Goal: Information Seeking & Learning: Check status

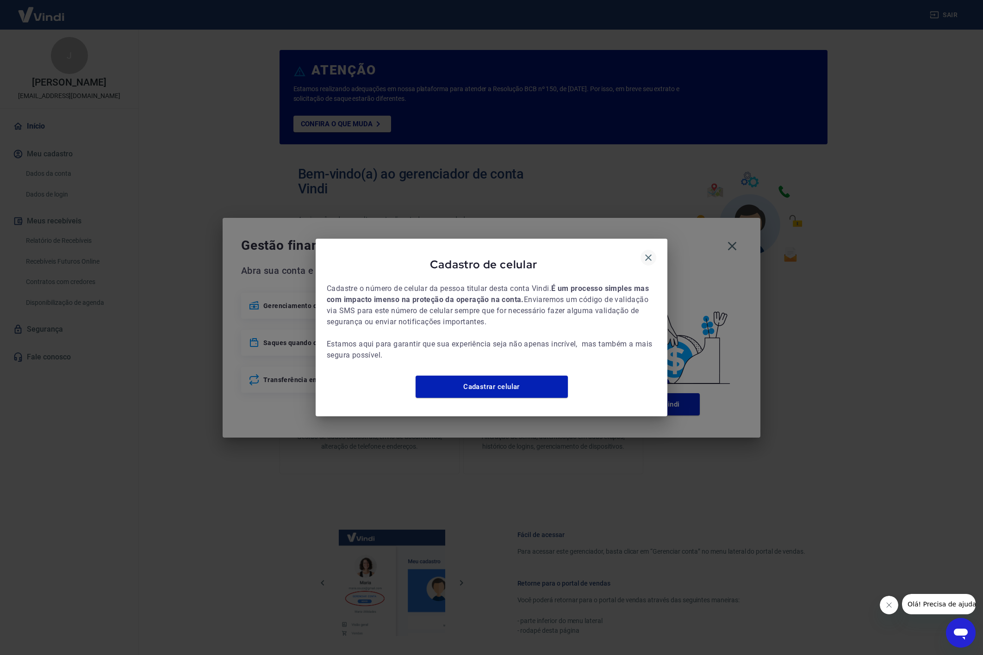
click at [650, 254] on icon "button" at bounding box center [648, 257] width 6 height 6
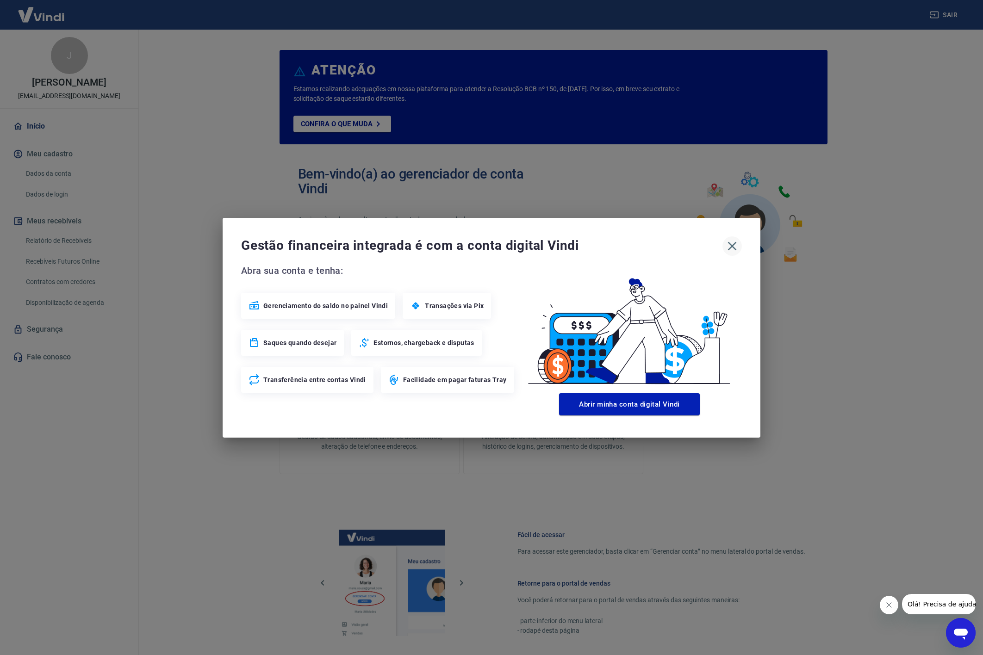
click at [726, 247] on icon "button" at bounding box center [731, 246] width 15 height 15
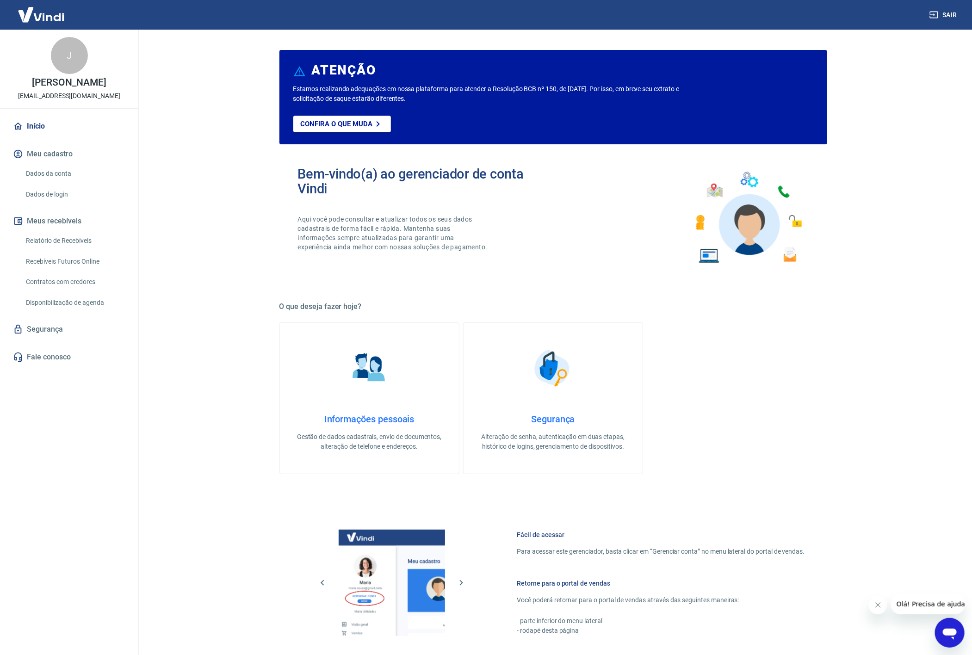
click at [71, 235] on link "Relatório de Recebíveis" at bounding box center [74, 240] width 105 height 19
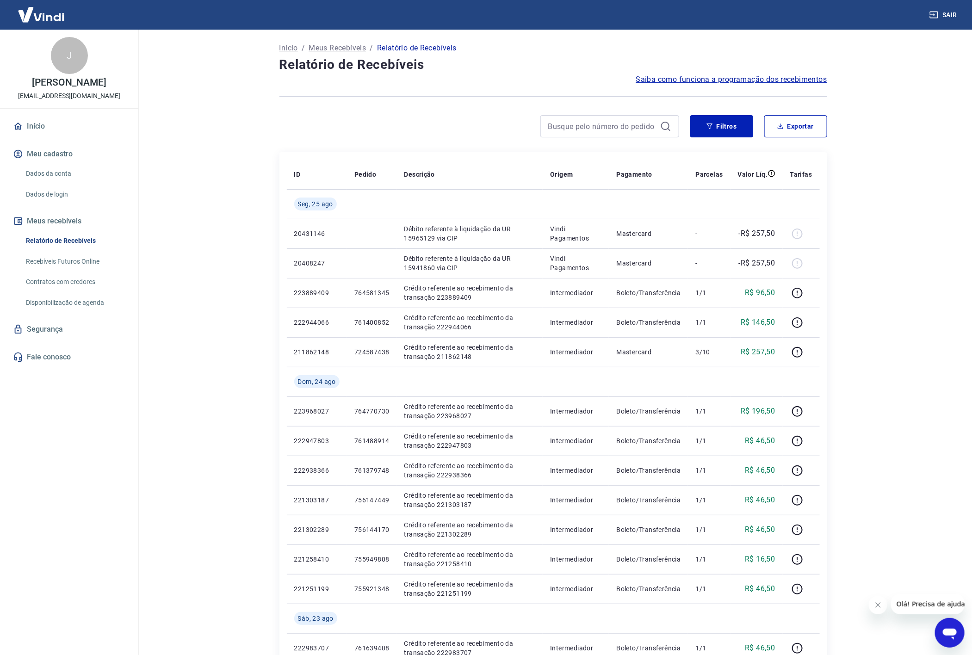
click at [913, 211] on main "Início / Meus Recebíveis / Relatório de Recebíveis Relatório de Recebíveis Saib…" at bounding box center [553, 342] width 838 height 625
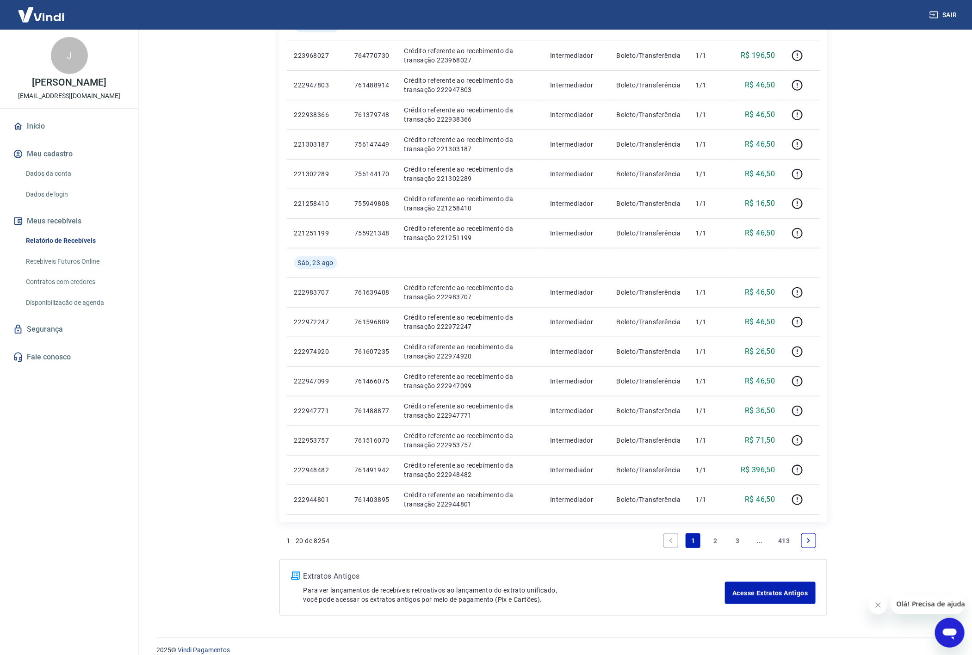
scroll to position [368, 0]
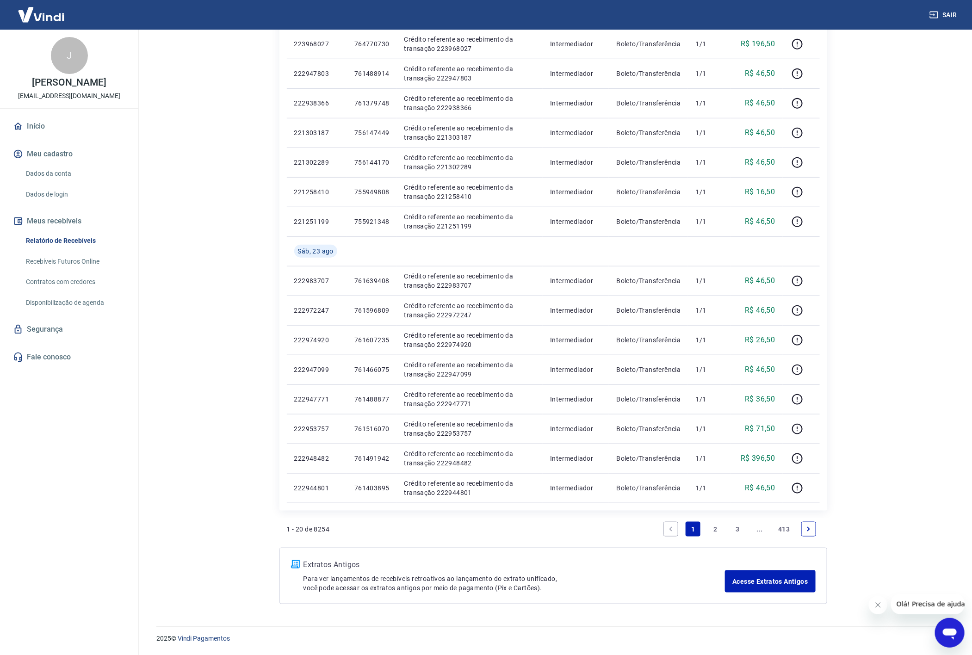
click at [808, 529] on icon "Next page" at bounding box center [808, 529] width 3 height 4
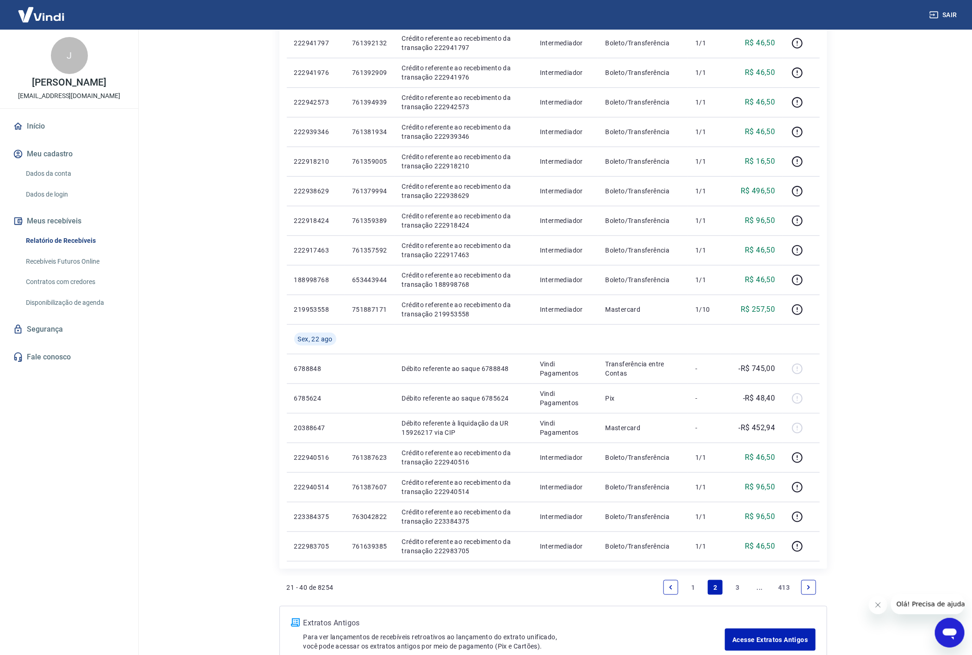
scroll to position [339, 0]
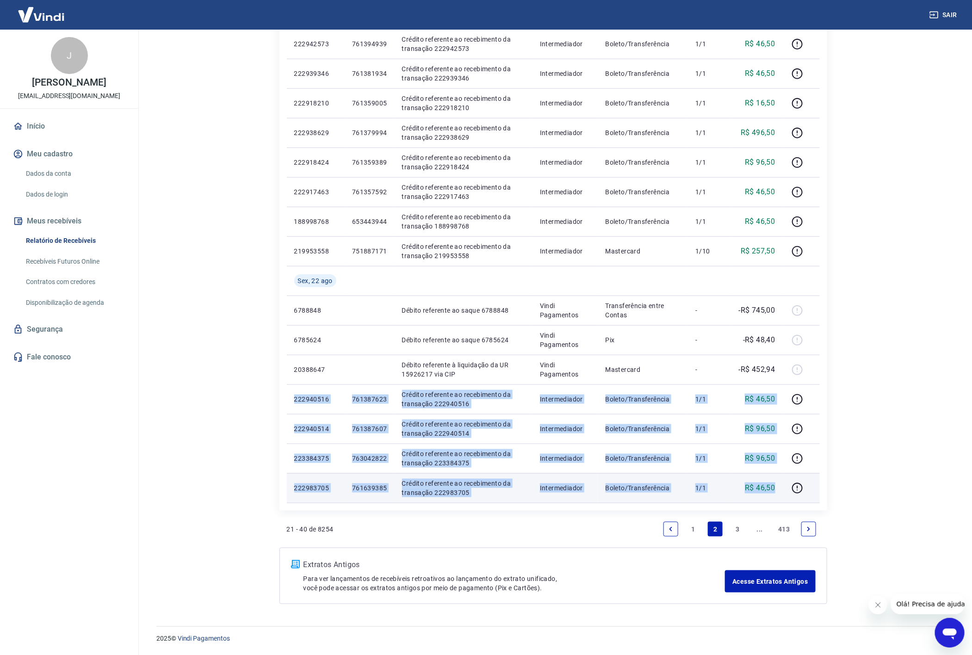
drag, startPoint x: 290, startPoint y: 397, endPoint x: 780, endPoint y: 485, distance: 497.2
click at [780, 485] on tbody "Sáb, 23 ago 222940865 761388955 Crédito referente ao recebimento da transação 2…" at bounding box center [553, 177] width 533 height 651
copy tbody "222940516 761387623 Crédito referente ao recebimento da transação 222940516 Int…"
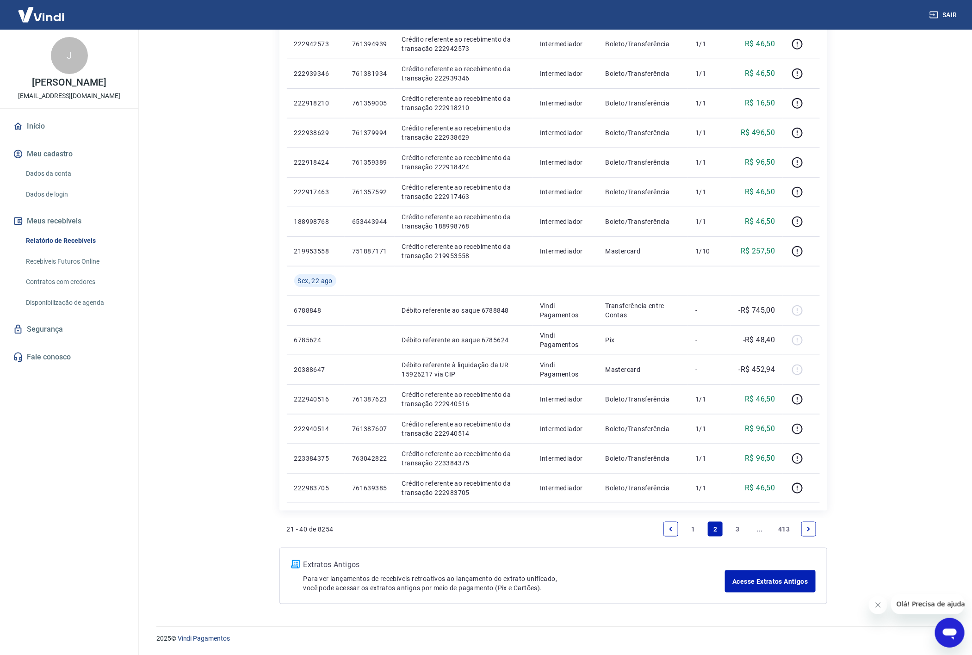
click at [808, 525] on link "Next page" at bounding box center [808, 529] width 15 height 15
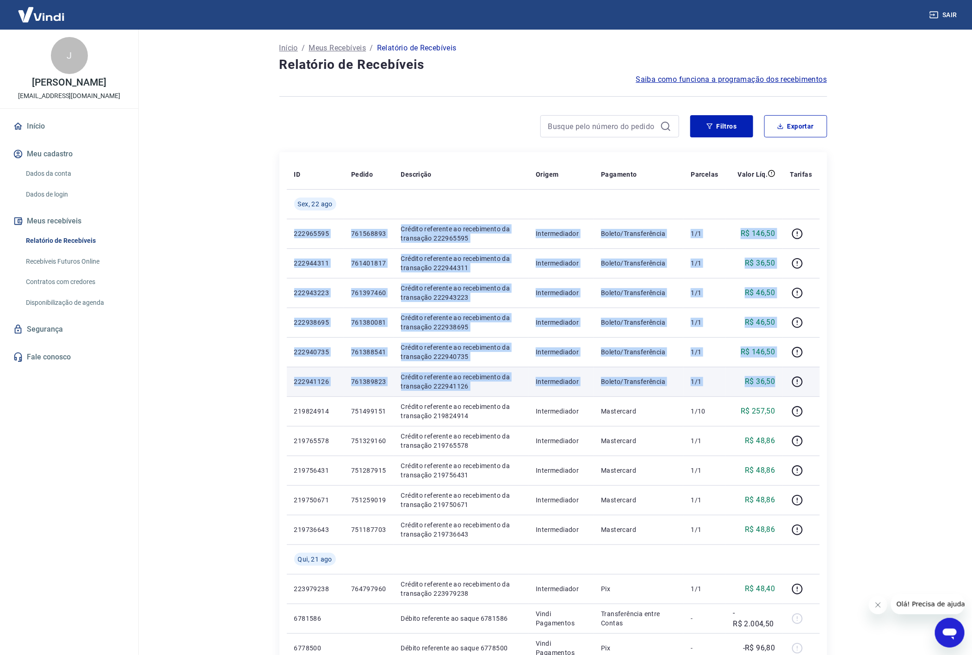
copy tbody "222965595 761568893 Crédito referente ao recebimento da transação 222965595 Int…"
drag, startPoint x: 293, startPoint y: 236, endPoint x: 780, endPoint y: 375, distance: 506.3
click at [780, 375] on tbody "Sex, 22 ago 222965595 761568893 Crédito referente ao recebimento da transação 2…" at bounding box center [553, 514] width 533 height 651
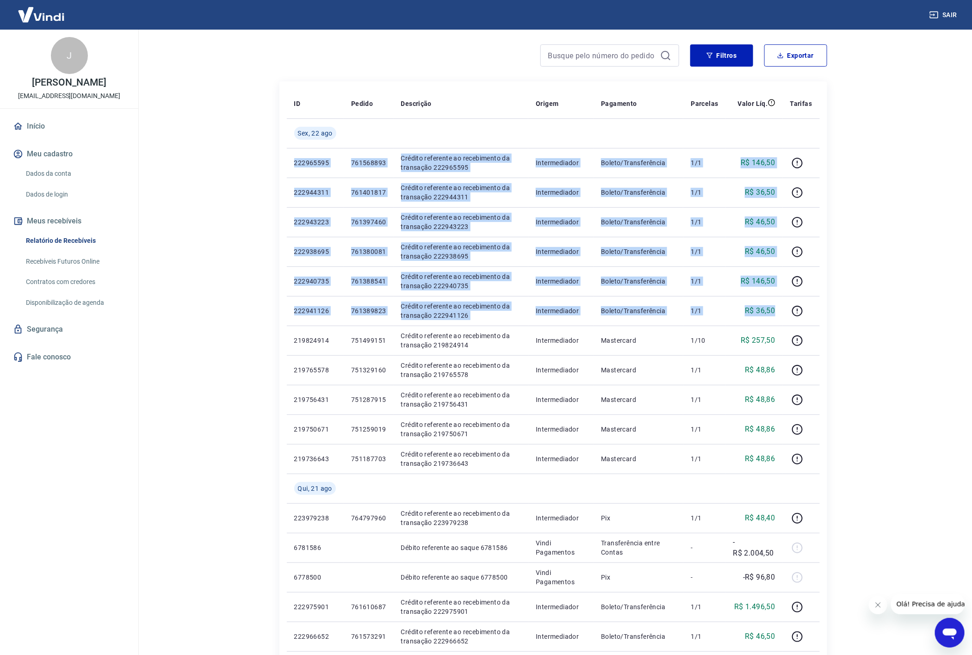
scroll to position [139, 0]
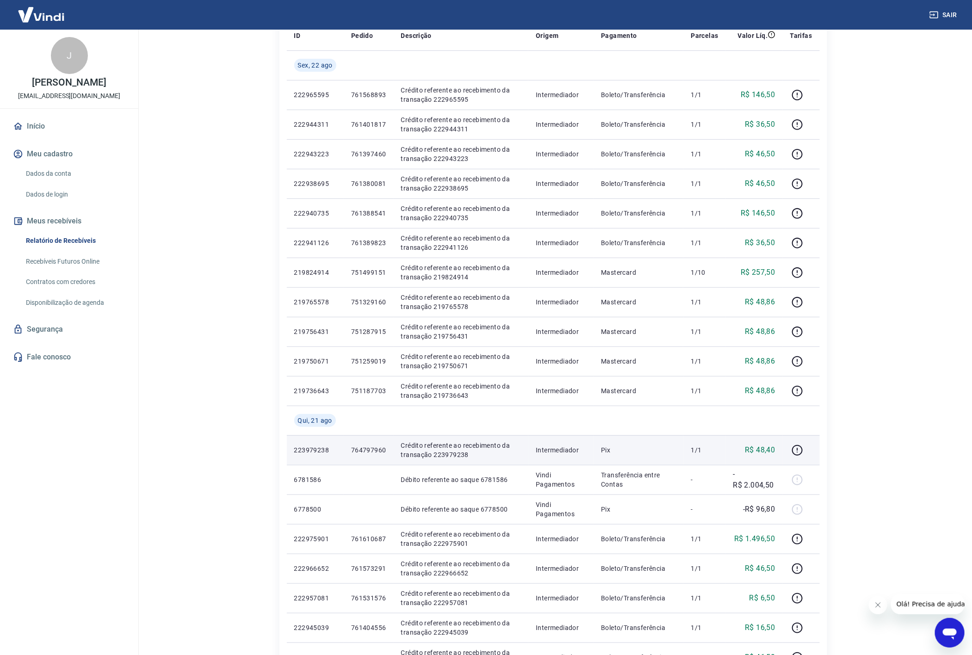
click at [770, 451] on p "R$ 48,40" at bounding box center [760, 450] width 30 height 11
copy p "48,40"
copy tr "223979238 764797960 Crédito referente ao recebimento da transação 223979238"
drag, startPoint x: 295, startPoint y: 450, endPoint x: 478, endPoint y: 454, distance: 183.2
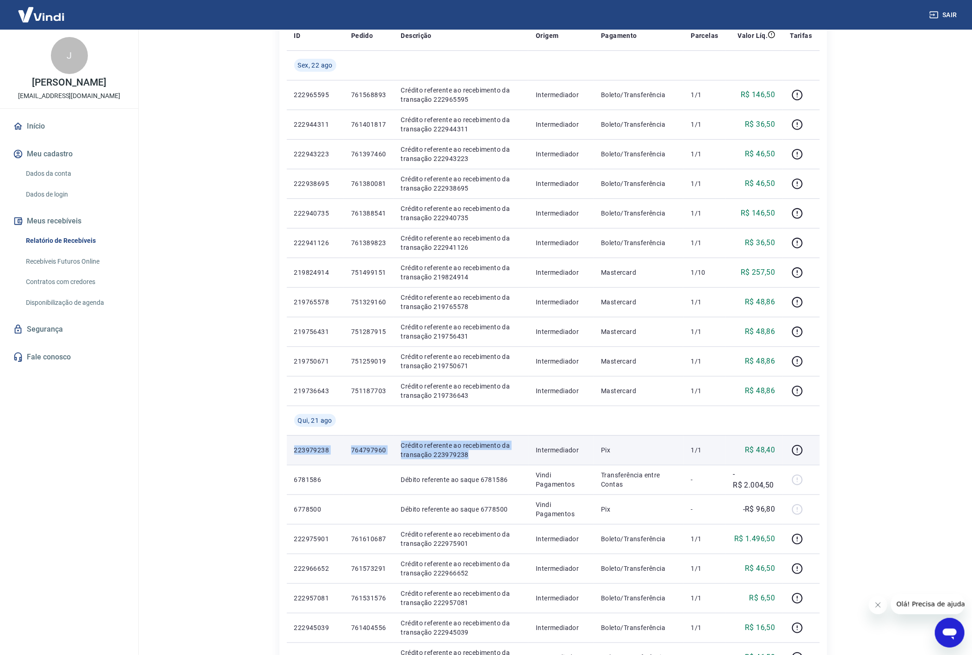
click at [478, 454] on tr "223979238 764797960 Crédito referente ao recebimento da transação 223979238 Int…" at bounding box center [553, 450] width 533 height 30
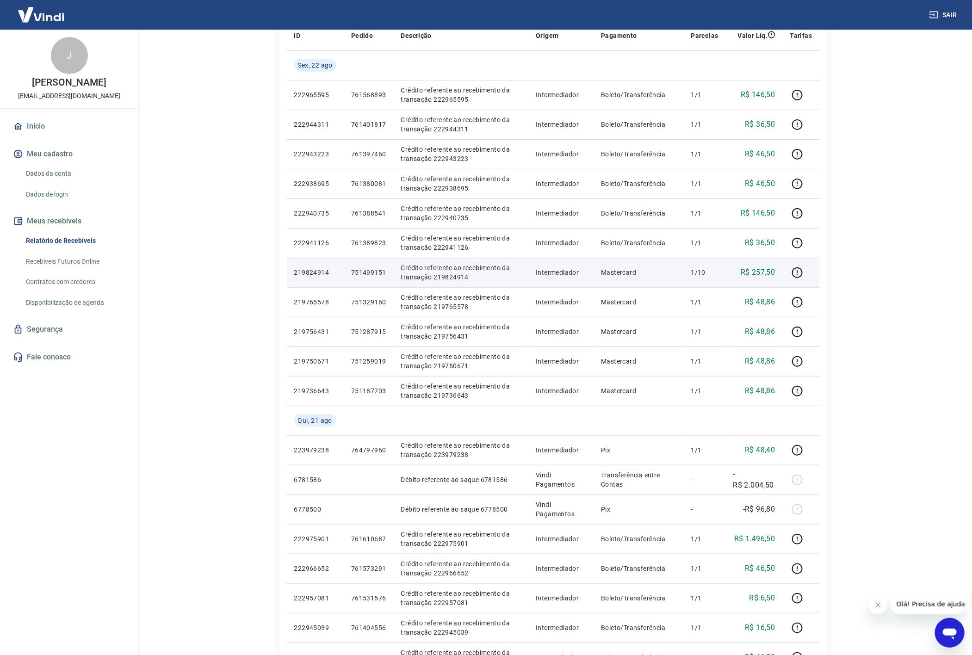
click at [763, 272] on p "R$ 257,50" at bounding box center [758, 272] width 35 height 11
copy p "257,50"
copy tr "219824914 751499151 Crédito referente ao recebimento da transação 219824914"
drag, startPoint x: 290, startPoint y: 275, endPoint x: 465, endPoint y: 282, distance: 175.0
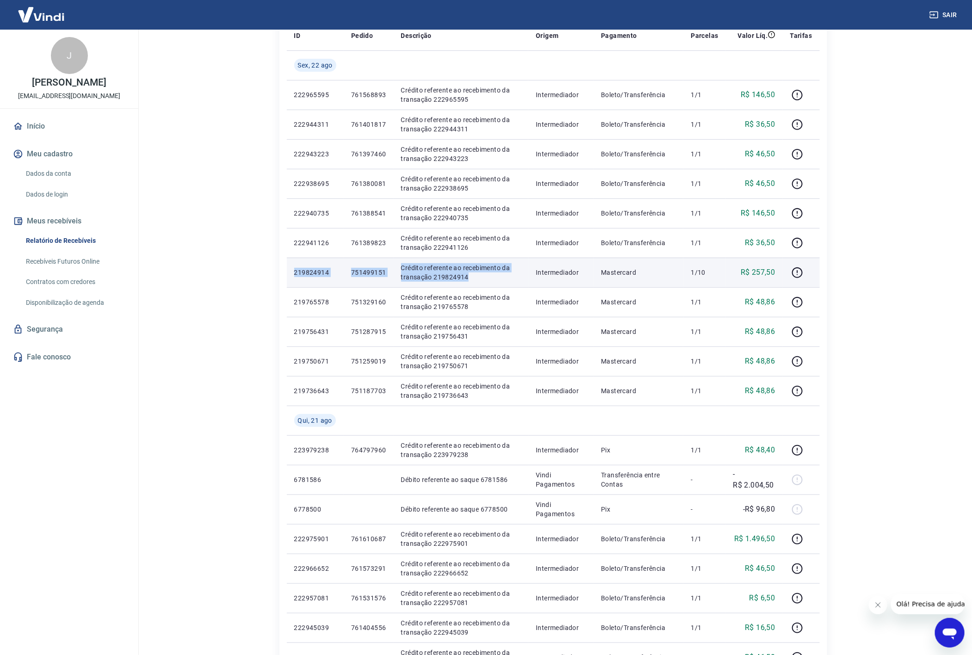
click at [465, 282] on tr "219824914 751499151 Crédito referente ao recebimento da transação 219824914 Int…" at bounding box center [553, 273] width 533 height 30
click at [797, 275] on icon "button" at bounding box center [797, 273] width 12 height 12
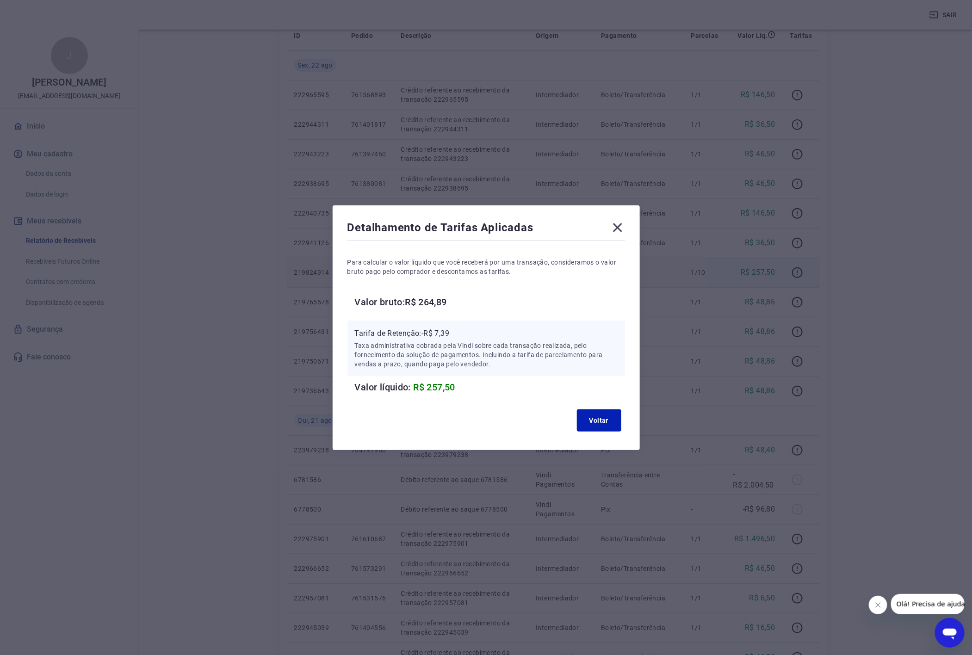
click at [450, 332] on p "Tarifa de Retenção: -R$ 7,39" at bounding box center [486, 333] width 263 height 11
copy p "7,39"
click at [450, 332] on p "Tarifa de Retenção: -R$ 7,39" at bounding box center [486, 333] width 263 height 11
click at [620, 223] on icon at bounding box center [617, 227] width 15 height 15
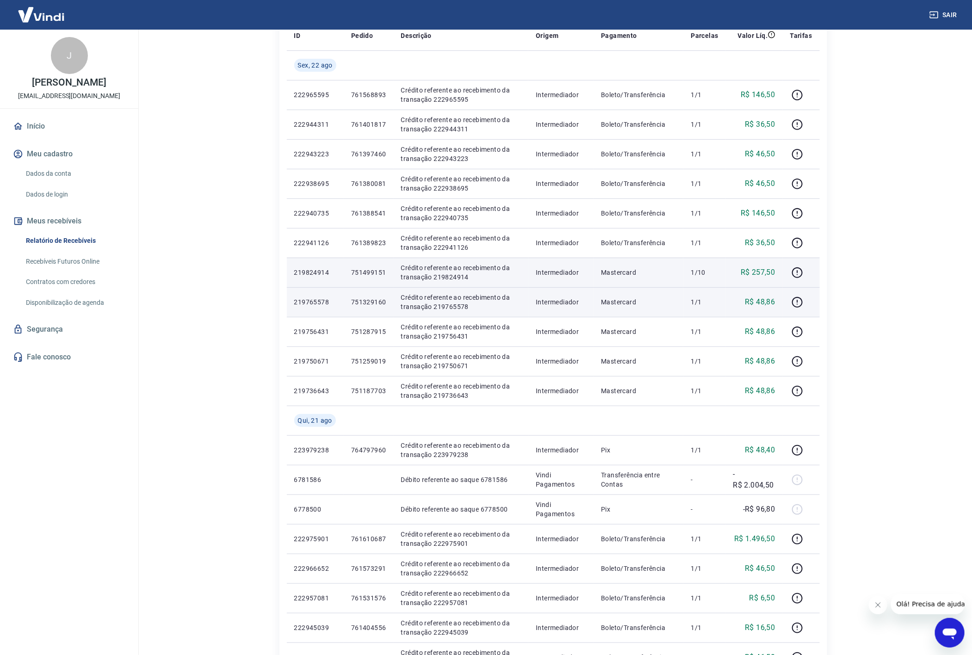
click at [769, 302] on p "R$ 48,86" at bounding box center [760, 302] width 30 height 11
copy p "48,86"
click at [769, 302] on p "R$ 48,86" at bounding box center [760, 302] width 30 height 11
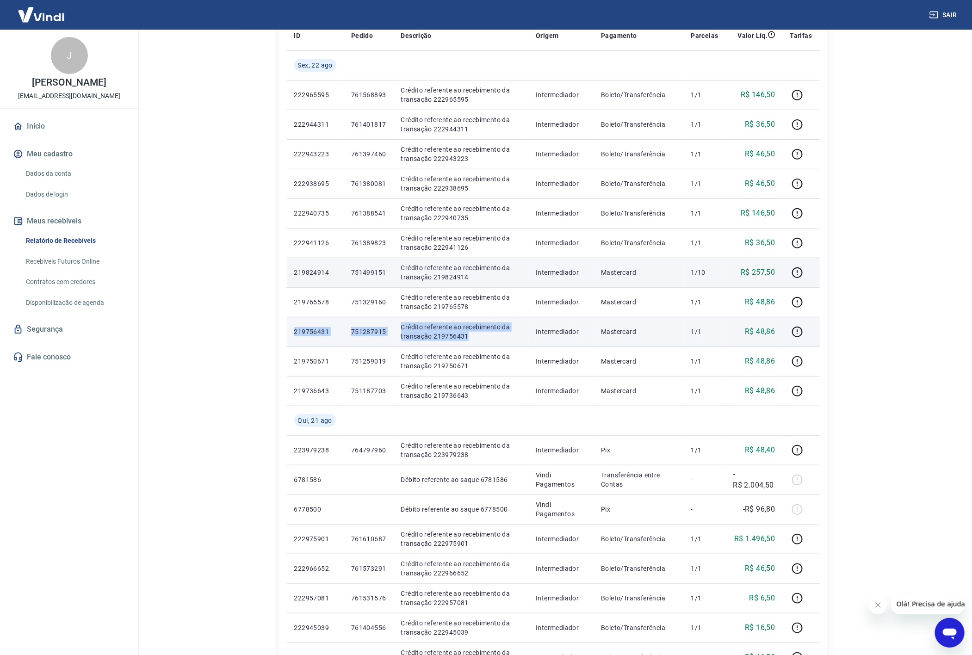
copy tr "219756431 751287915 Crédito referente ao recebimento da transação 219756431"
drag, startPoint x: 289, startPoint y: 335, endPoint x: 474, endPoint y: 339, distance: 184.6
click at [474, 339] on tr "219756431 751287915 Crédito referente ao recebimento da transação 219756431 Int…" at bounding box center [553, 332] width 533 height 30
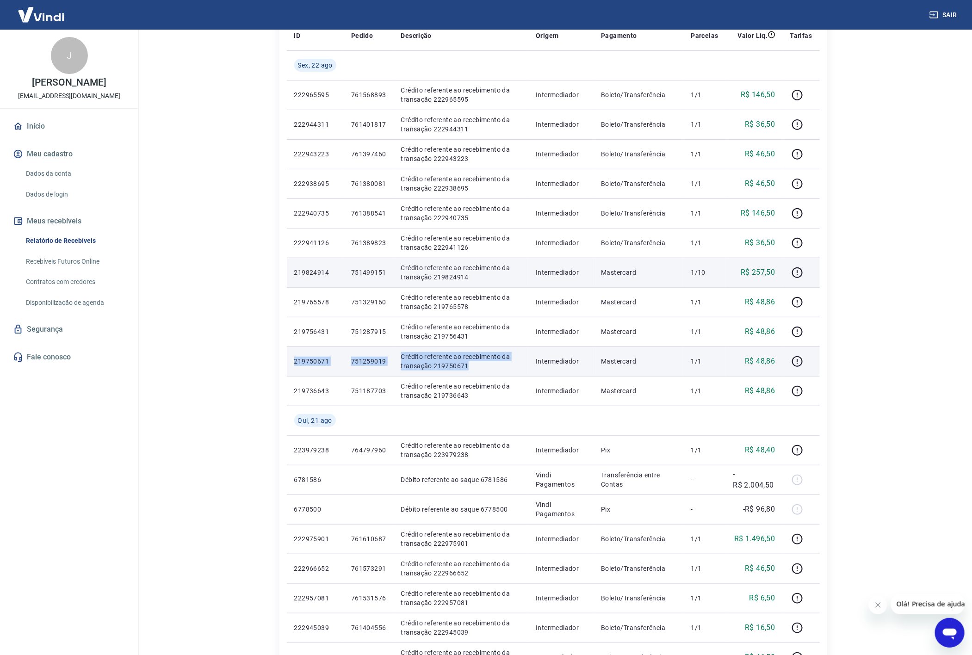
drag, startPoint x: 295, startPoint y: 363, endPoint x: 471, endPoint y: 370, distance: 176.4
click at [471, 370] on tr "219750671 751259019 Crédito referente ao recebimento da transação 219750671 Int…" at bounding box center [553, 361] width 533 height 30
copy tr "219750671 751259019 Crédito referente ao recebimento da transação 219750671"
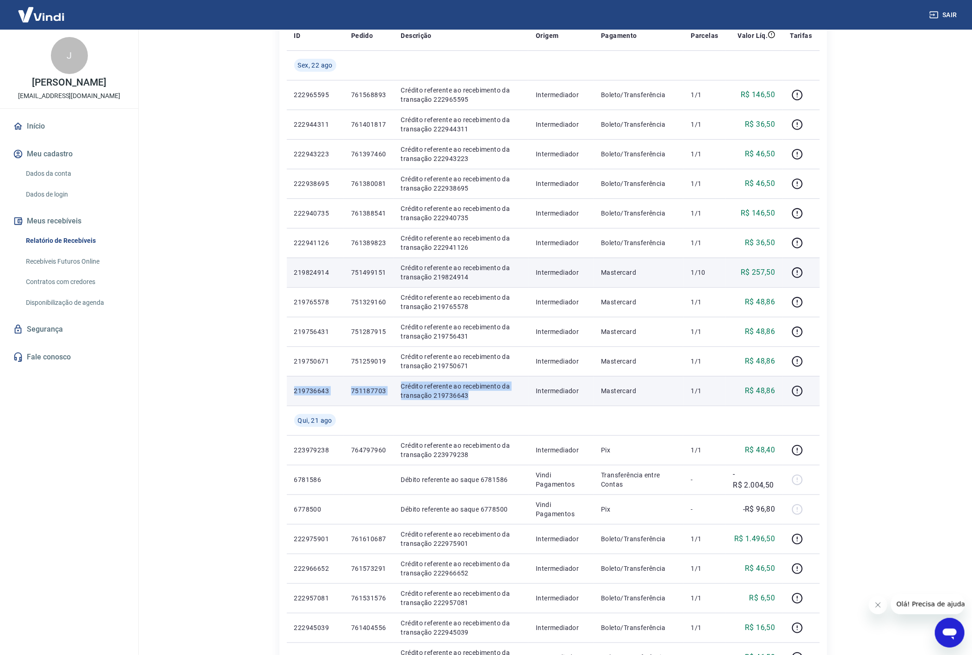
drag, startPoint x: 289, startPoint y: 392, endPoint x: 475, endPoint y: 397, distance: 186.0
click at [475, 397] on tr "219736643 751187703 Crédito referente ao recebimento da transação 219736643 Int…" at bounding box center [553, 391] width 533 height 30
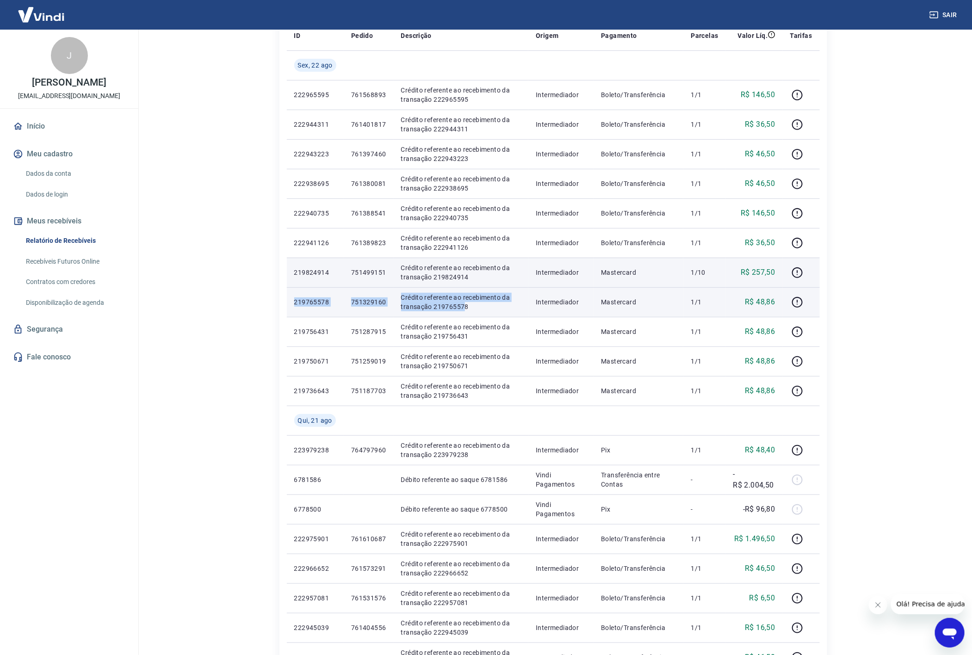
drag, startPoint x: 292, startPoint y: 303, endPoint x: 465, endPoint y: 303, distance: 173.0
click at [465, 303] on tr "219765578 751329160 Crédito referente ao recebimento da transação 219765578 Int…" at bounding box center [553, 302] width 533 height 30
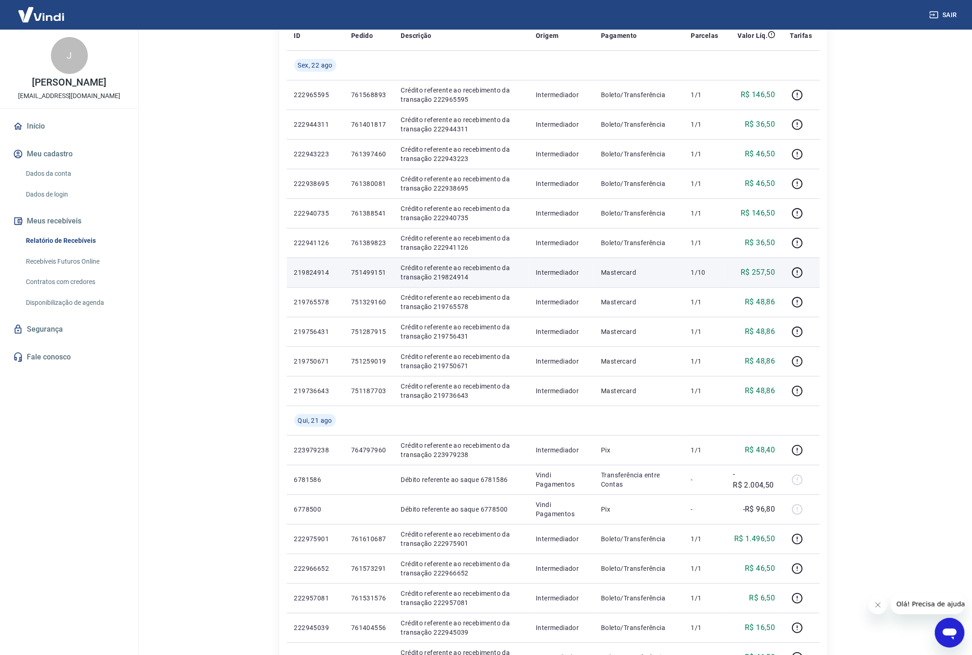
click at [880, 240] on main "Início / Meus Recebíveis / Relatório de Recebíveis Relatório de Recebíveis Saib…" at bounding box center [553, 203] width 838 height 625
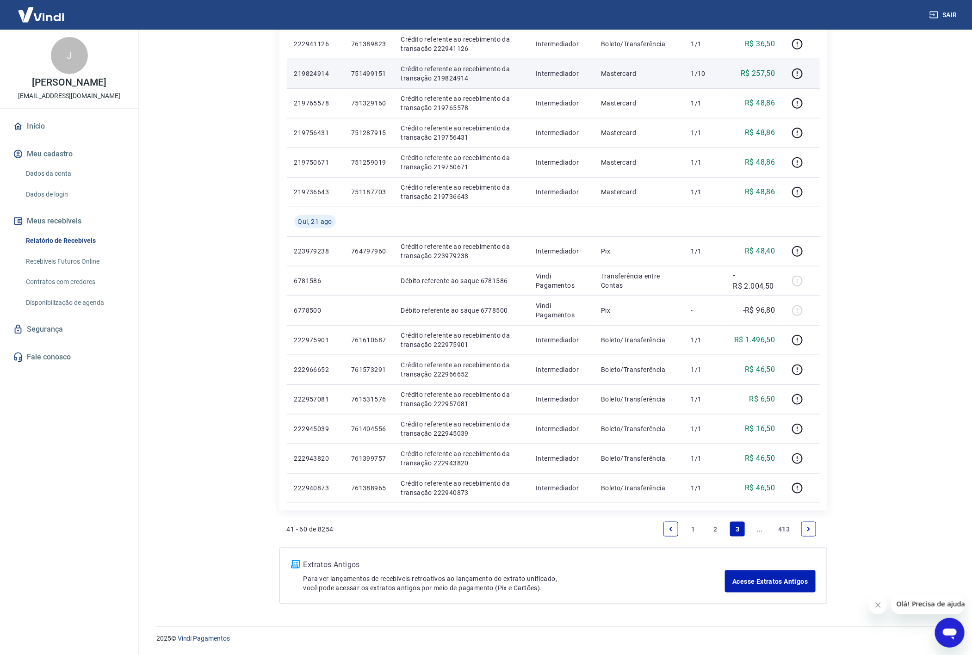
scroll to position [0, 0]
